Goal: Task Accomplishment & Management: Use online tool/utility

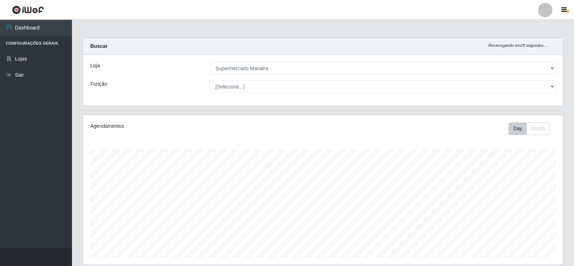
select select "443"
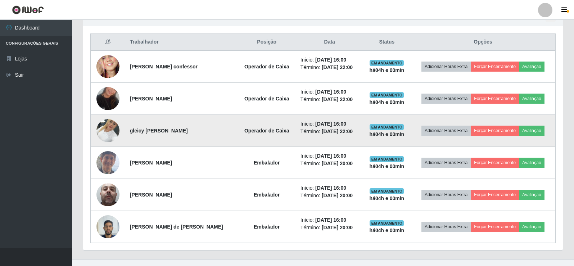
scroll to position [276, 0]
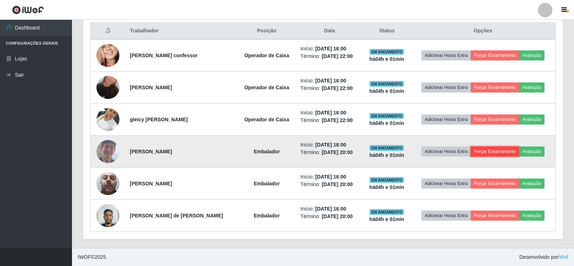
click at [496, 150] on button "Forçar Encerramento" at bounding box center [495, 151] width 48 height 10
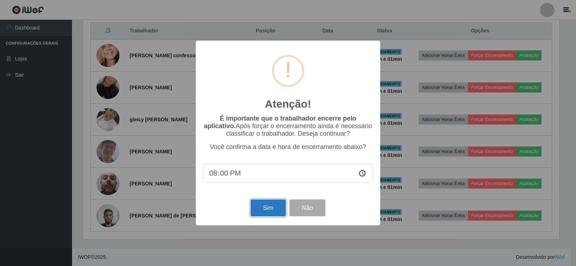
click at [254, 207] on button "Sim" at bounding box center [267, 207] width 35 height 17
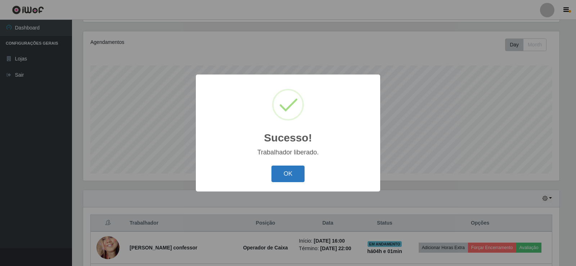
click at [276, 179] on button "OK" at bounding box center [287, 174] width 33 height 17
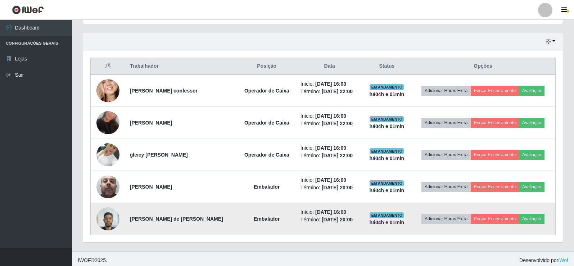
scroll to position [244, 0]
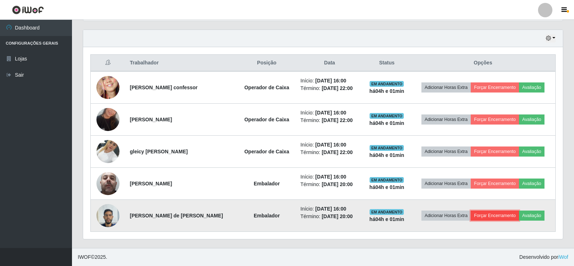
click at [510, 214] on button "Forçar Encerramento" at bounding box center [495, 216] width 48 height 10
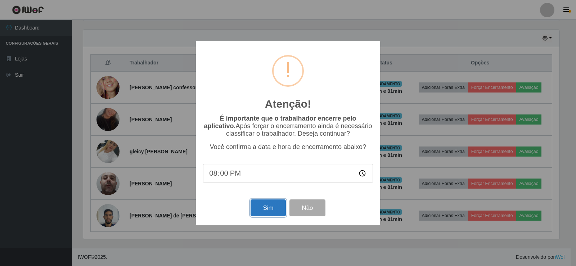
click at [271, 211] on button "Sim" at bounding box center [267, 207] width 35 height 17
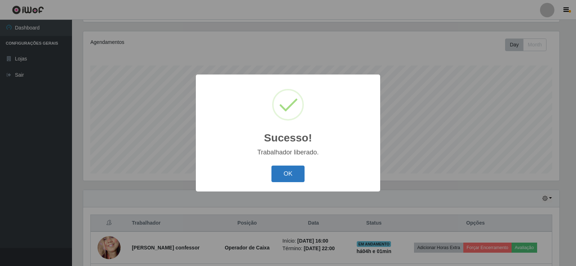
click at [290, 169] on button "OK" at bounding box center [287, 174] width 33 height 17
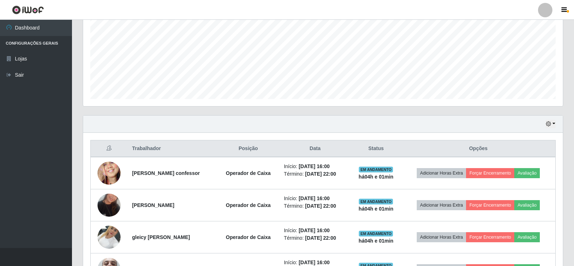
scroll to position [212, 0]
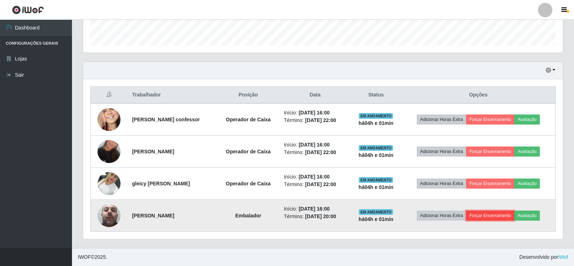
click at [499, 214] on button "Forçar Encerramento" at bounding box center [490, 216] width 48 height 10
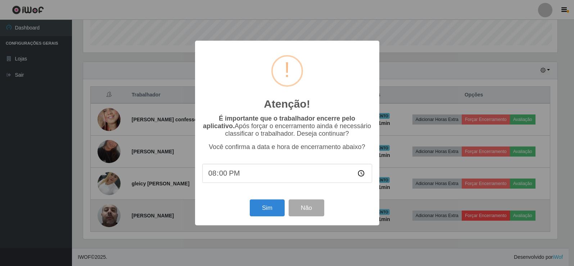
scroll to position [149, 476]
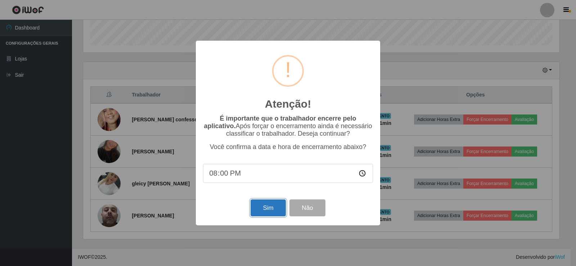
click at [264, 210] on button "Sim" at bounding box center [267, 207] width 35 height 17
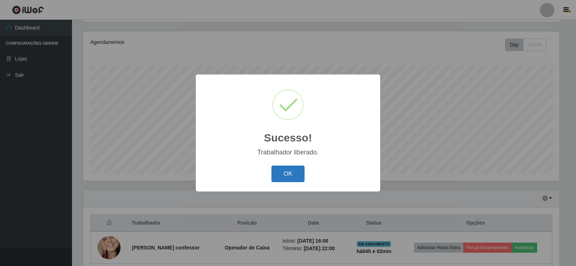
click at [286, 174] on button "OK" at bounding box center [287, 174] width 33 height 17
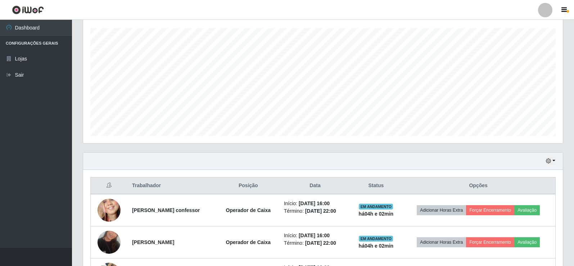
scroll to position [180, 0]
